Goal: Transaction & Acquisition: Purchase product/service

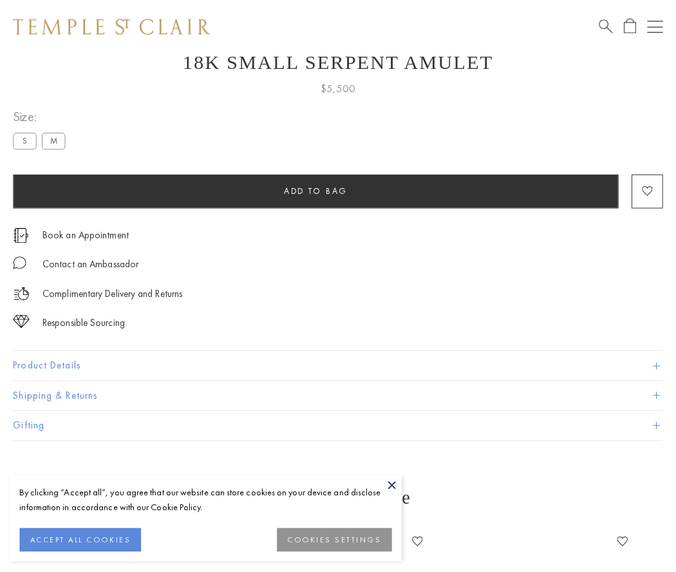
scroll to position [52, 0]
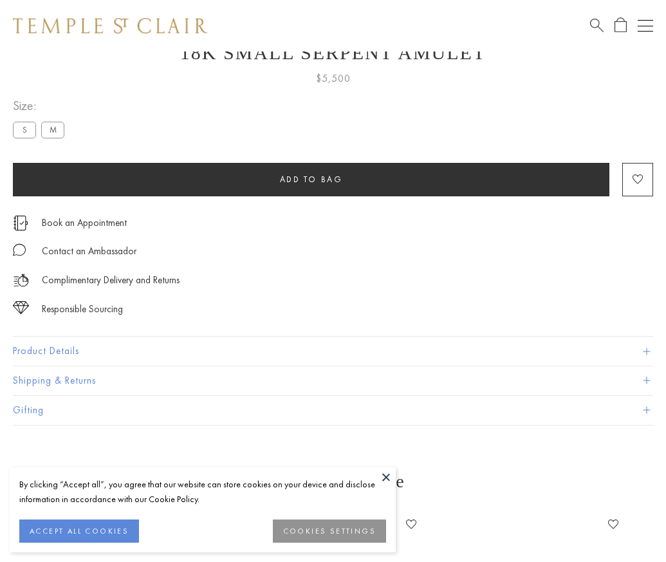
click at [311, 179] on span "Add to bag" at bounding box center [311, 179] width 63 height 11
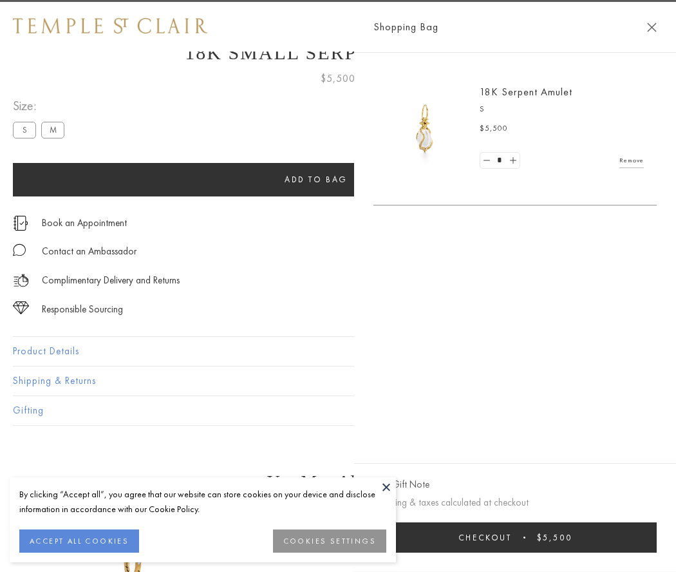
click at [602, 537] on button "Checkout $5,500" at bounding box center [514, 537] width 283 height 30
